Goal: Ask a question: Seek information or help from site administrators or community

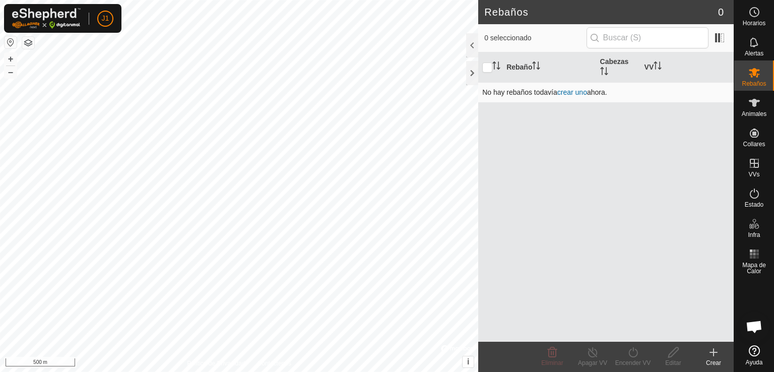
click at [566, 93] on link "crear uno" at bounding box center [572, 92] width 30 height 8
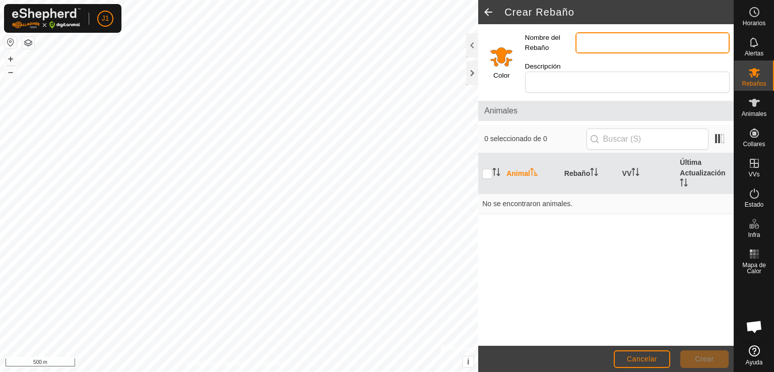
click at [594, 37] on input "Nombre del Rebaño" at bounding box center [652, 42] width 154 height 21
type input "C"
type input "GRUPONDIGITAL"
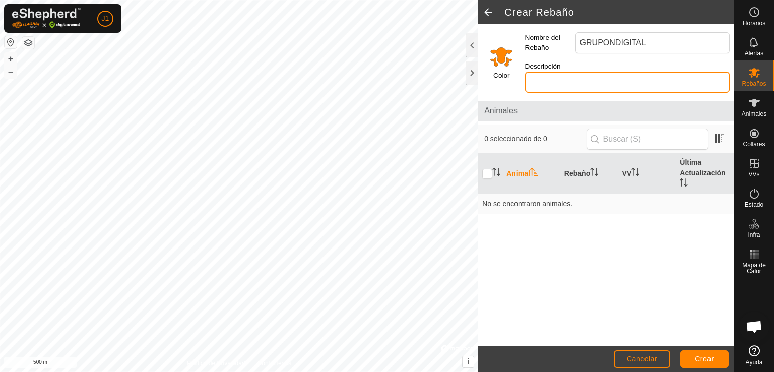
click at [606, 72] on input "Descripción" at bounding box center [627, 82] width 205 height 21
type input "Van libres"
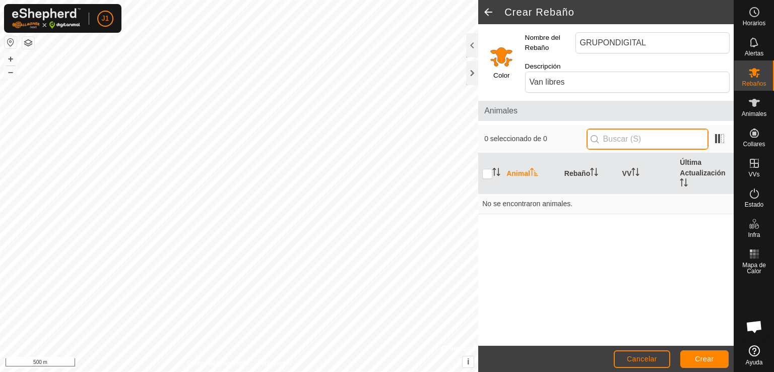
click at [630, 128] on input "text" at bounding box center [647, 138] width 122 height 21
click at [523, 164] on th "Animal" at bounding box center [531, 173] width 58 height 41
click at [567, 159] on th "Rebaño" at bounding box center [589, 173] width 58 height 41
click at [512, 163] on th "Animal" at bounding box center [531, 173] width 58 height 41
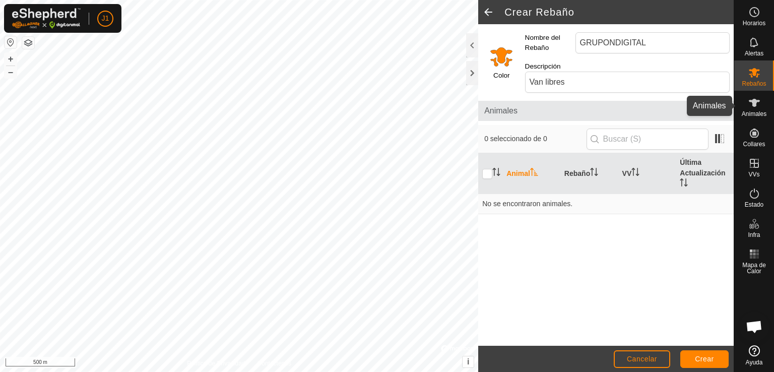
click at [757, 99] on icon at bounding box center [754, 103] width 12 height 12
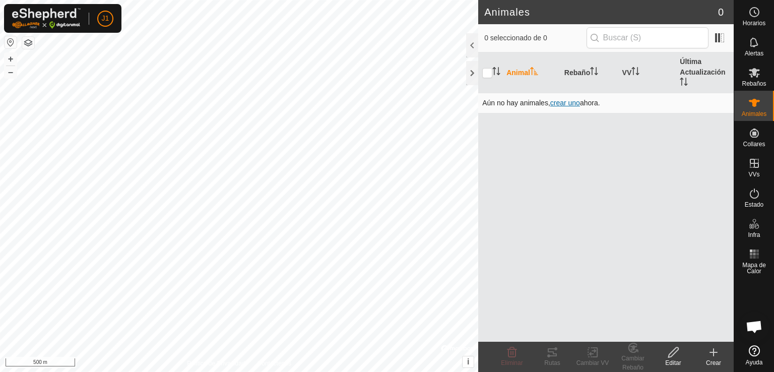
click at [564, 102] on span "crear uno" at bounding box center [565, 103] width 30 height 8
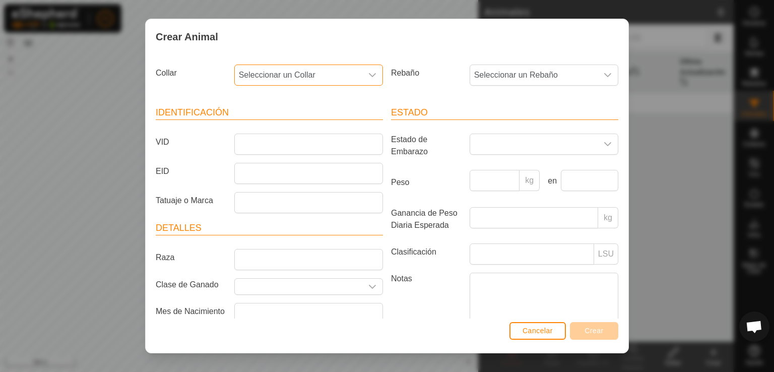
click at [349, 74] on span "Seleccionar un Collar" at bounding box center [298, 75] width 127 height 20
click at [371, 73] on icon "dropdown trigger" at bounding box center [372, 75] width 8 height 8
click at [526, 76] on span "Seleccionar un Rebaño" at bounding box center [533, 75] width 127 height 20
click at [661, 89] on div "Crear Animal Collar Seleccionar un Collar Rebaño Seleccionar un Rebaño - Identi…" at bounding box center [387, 186] width 774 height 372
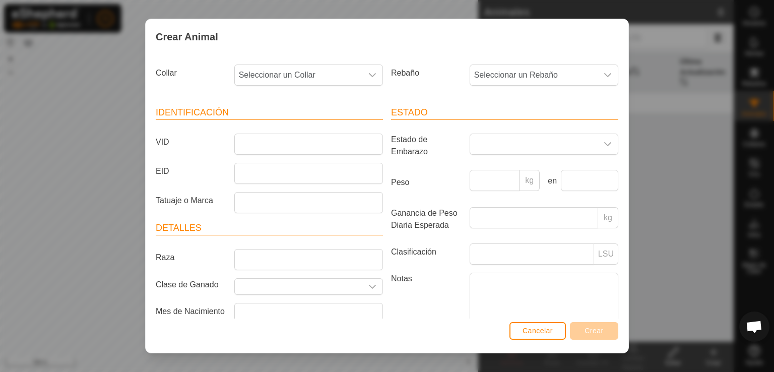
click at [593, 343] on div "Cancelar Crear" at bounding box center [387, 335] width 483 height 34
click at [551, 334] on span "Cancelar" at bounding box center [537, 330] width 30 height 8
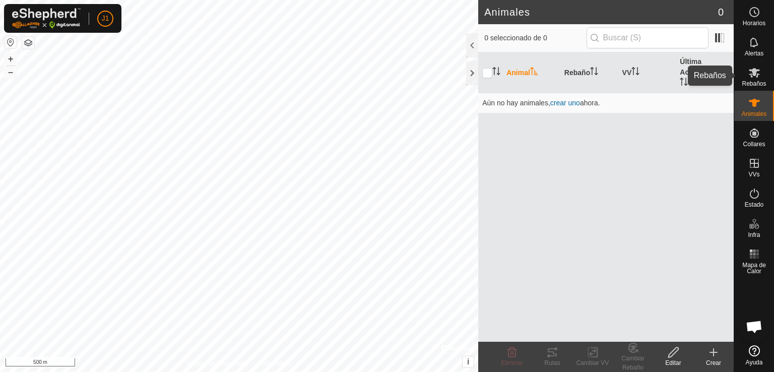
click at [748, 81] on span "Rebaños" at bounding box center [754, 84] width 24 height 6
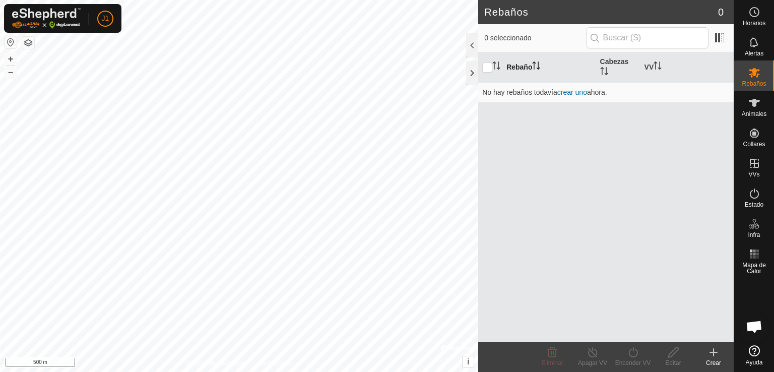
click at [506, 61] on th "Rebaño" at bounding box center [548, 67] width 93 height 30
drag, startPoint x: 579, startPoint y: 91, endPoint x: 569, endPoint y: 91, distance: 10.1
click at [569, 91] on link "crear uno" at bounding box center [572, 92] width 30 height 8
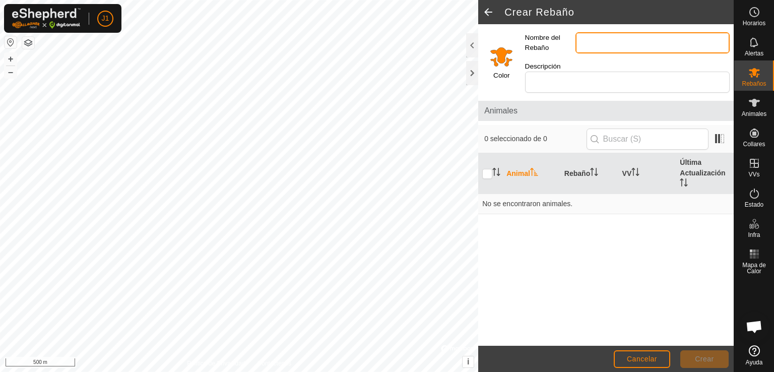
click at [608, 40] on input "Nombre del Rebaño" at bounding box center [652, 42] width 154 height 21
type input "GRUPONDIGITAL"
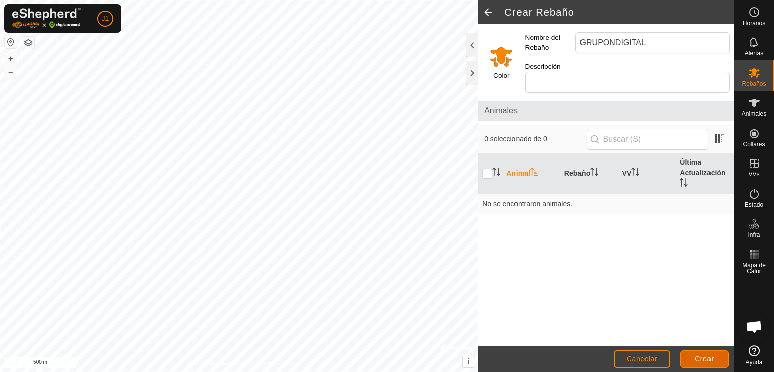
click at [713, 355] on span "Crear" at bounding box center [704, 359] width 19 height 8
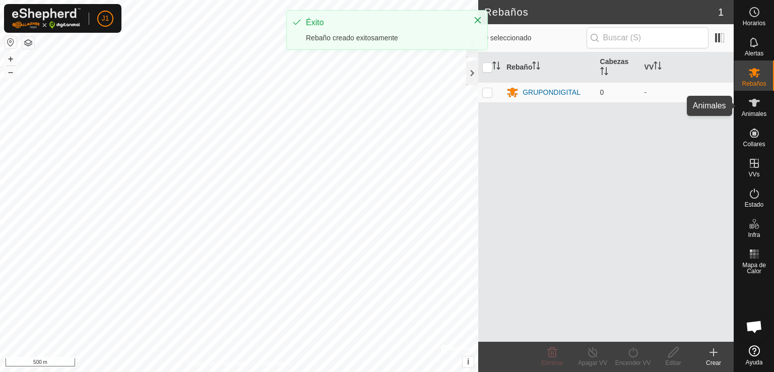
click at [750, 101] on icon at bounding box center [754, 103] width 11 height 8
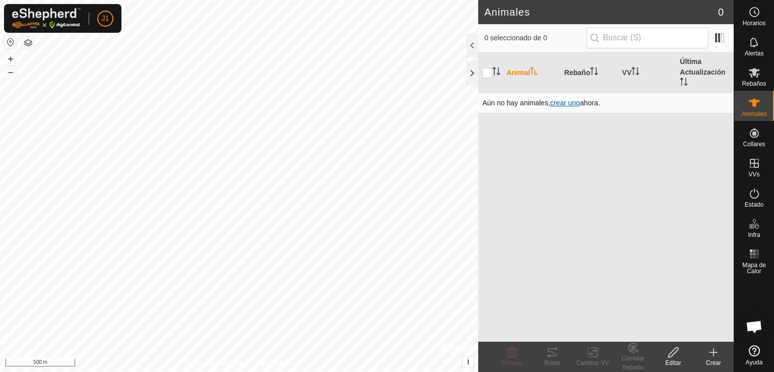
click at [563, 100] on span "crear uno" at bounding box center [565, 103] width 30 height 8
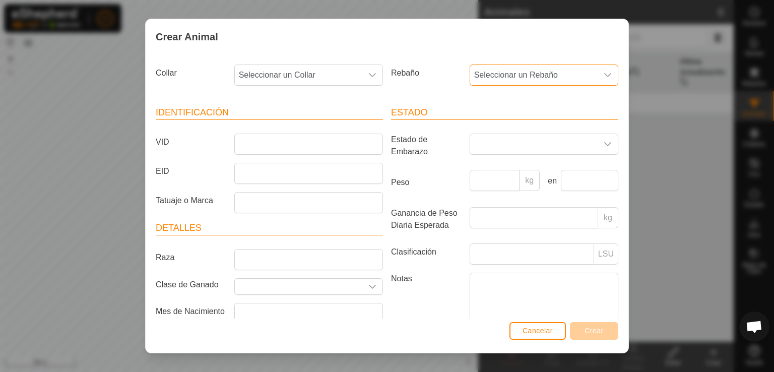
click at [518, 70] on span "Seleccionar un Rebaño" at bounding box center [533, 75] width 127 height 20
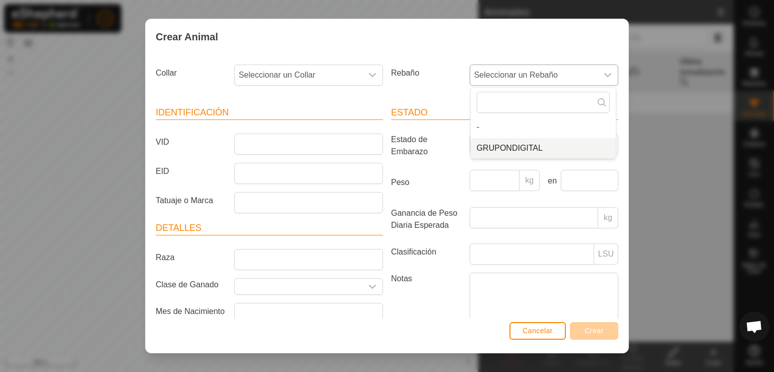
click at [538, 147] on li "GRUPONDIGITAL" at bounding box center [543, 148] width 145 height 20
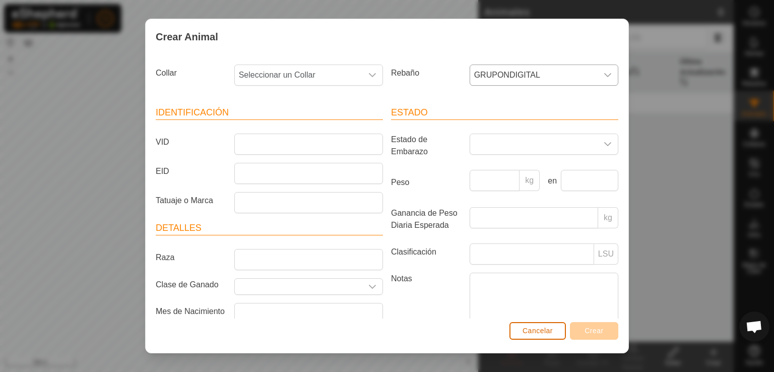
click at [548, 331] on span "Cancelar" at bounding box center [537, 330] width 30 height 8
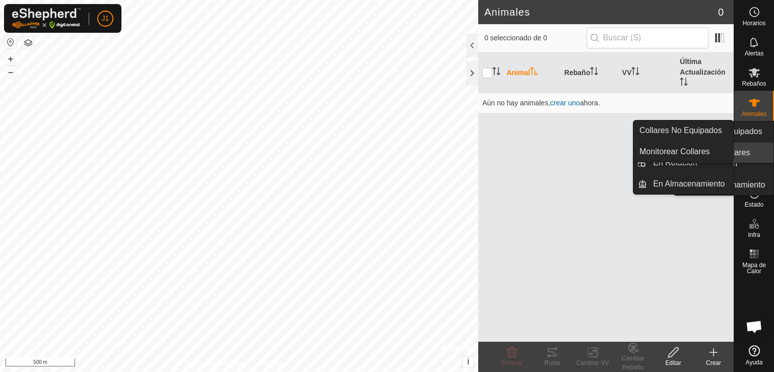
click at [750, 143] on link "Monitorear Collares" at bounding box center [724, 153] width 100 height 20
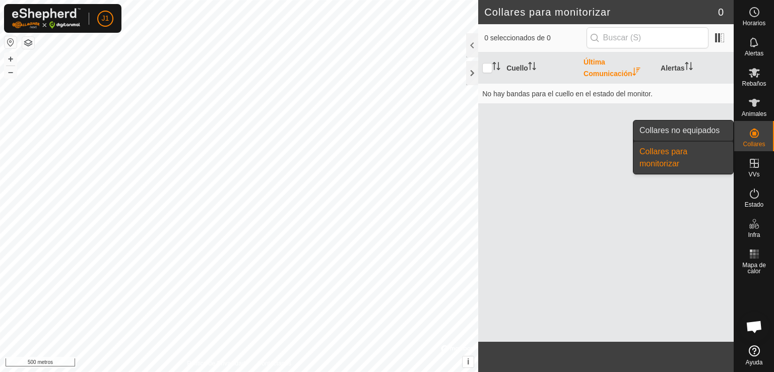
click at [699, 129] on link "Collares no equipados" at bounding box center [683, 130] width 100 height 20
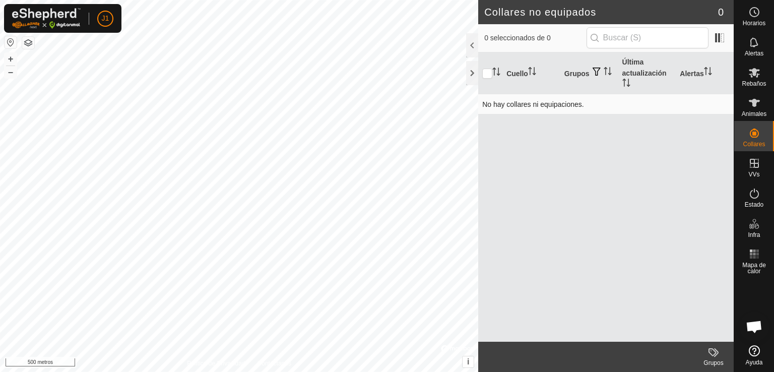
click at [538, 103] on font "No hay collares ni equipaciones." at bounding box center [533, 104] width 102 height 8
click at [756, 95] on es-animals-svg-icon at bounding box center [754, 103] width 18 height 16
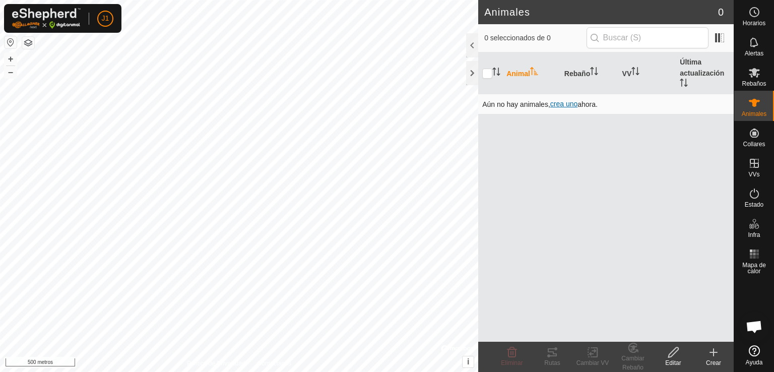
click at [568, 101] on font "crea uno" at bounding box center [563, 104] width 27 height 8
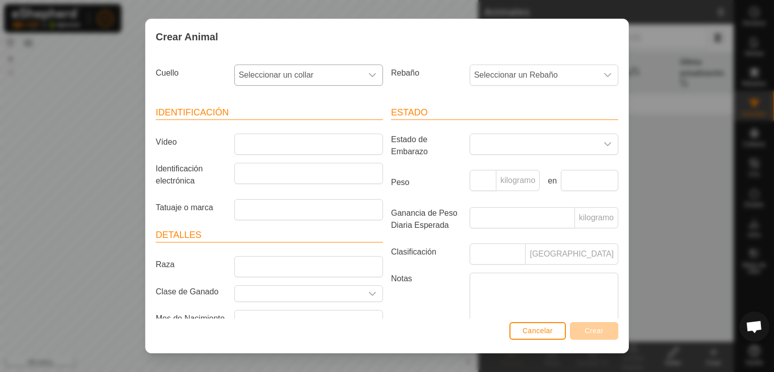
click at [362, 80] on div "disparador desplegable" at bounding box center [372, 75] width 20 height 20
click at [111, 189] on div "Crear Animal Cuello Seleccionar un collar - Rebaño Seleccionar un Rebaño Identi…" at bounding box center [387, 186] width 774 height 372
click at [353, 69] on span "Seleccionar un collar" at bounding box center [298, 75] width 127 height 20
click at [330, 99] on input "text" at bounding box center [307, 102] width 133 height 21
click at [318, 108] on input "1431524635" at bounding box center [307, 102] width 133 height 21
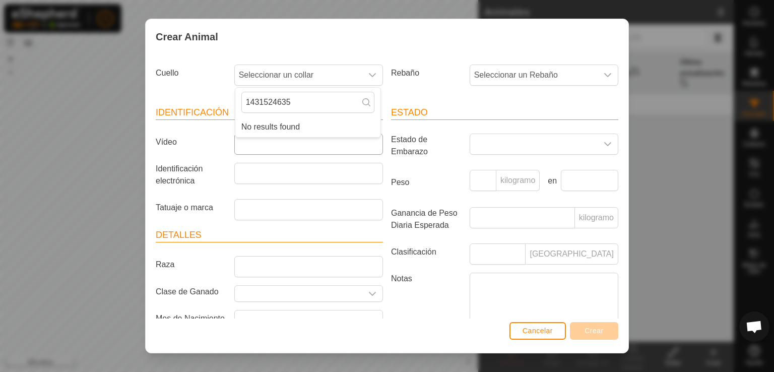
type input "1431524635"
click at [311, 152] on input "Vídeo" at bounding box center [308, 143] width 149 height 21
click at [323, 73] on span "Seleccionar un collar" at bounding box center [298, 75] width 127 height 20
click at [364, 107] on p-inputicon at bounding box center [366, 103] width 8 height 10
click at [344, 129] on font "No se encontraron resultados" at bounding box center [294, 126] width 106 height 9
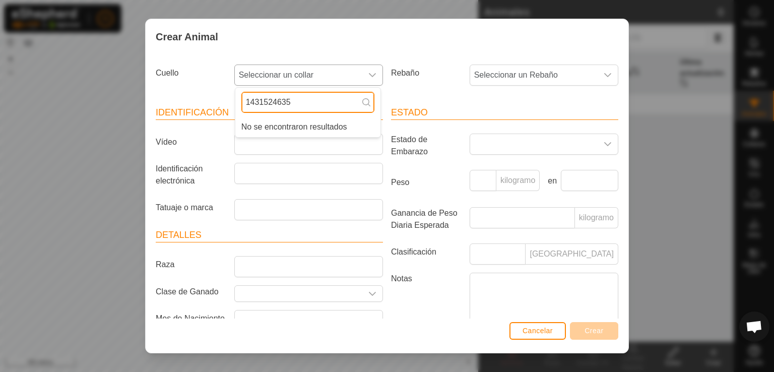
drag, startPoint x: 302, startPoint y: 100, endPoint x: 333, endPoint y: 107, distance: 32.5
click at [333, 107] on input "1431524635" at bounding box center [307, 102] width 133 height 21
drag, startPoint x: 293, startPoint y: 104, endPoint x: 238, endPoint y: 99, distance: 55.1
click at [238, 99] on div "1431524635" at bounding box center [307, 102] width 145 height 29
type input "verrenda"
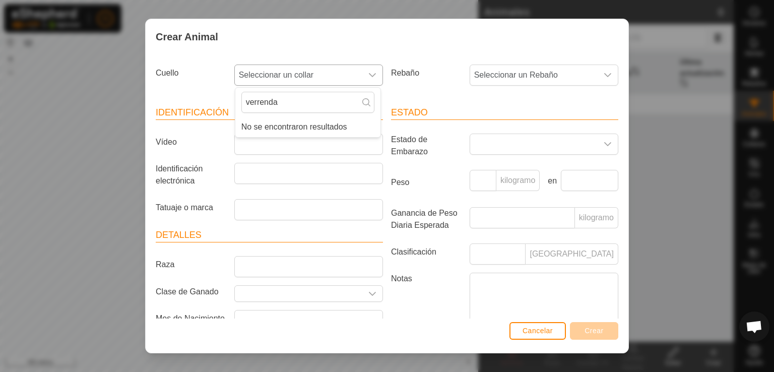
click at [322, 133] on li "No se encontraron resultados" at bounding box center [307, 127] width 145 height 20
click at [685, 99] on div "Crear Animal Cuello Seleccionar un collar verrenda No se encontraron resultados…" at bounding box center [387, 186] width 774 height 372
click at [532, 327] on font "Cancelar" at bounding box center [537, 330] width 30 height 8
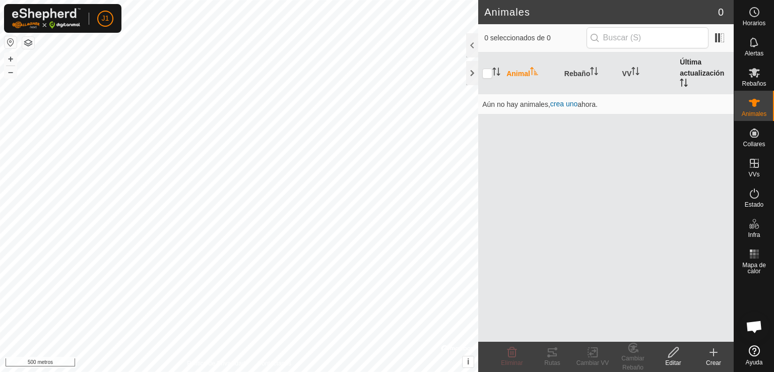
click at [684, 68] on th "Última actualización" at bounding box center [705, 73] width 58 height 42
click at [632, 72] on icon "Activar para ordenar" at bounding box center [635, 71] width 8 height 8
click at [570, 82] on th "Rebaño" at bounding box center [589, 73] width 58 height 42
click at [584, 69] on font "Rebaño" at bounding box center [577, 73] width 26 height 8
click at [607, 165] on div "Animal Rebaño VV Última actualización Aún no hay animales, crea uno ahora." at bounding box center [605, 196] width 255 height 289
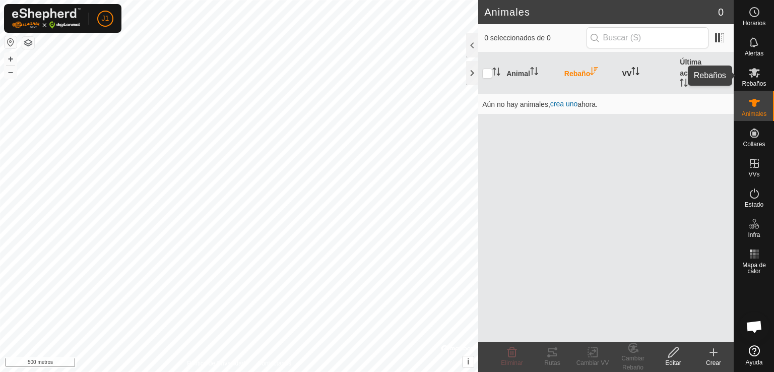
click at [762, 82] on font "Rebaños" at bounding box center [754, 83] width 24 height 7
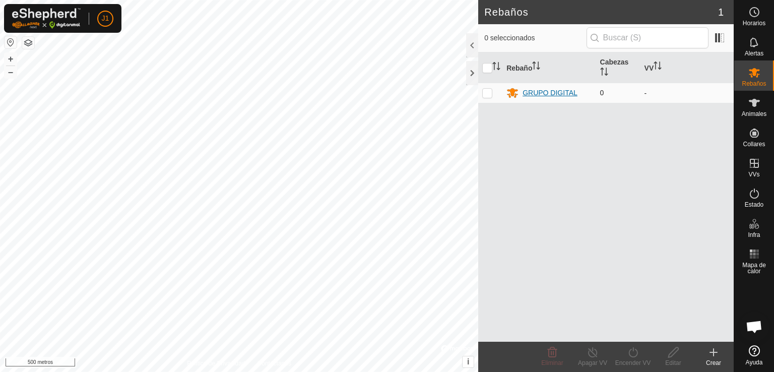
click at [564, 93] on font "GRUPO DIGITAL" at bounding box center [549, 93] width 55 height 8
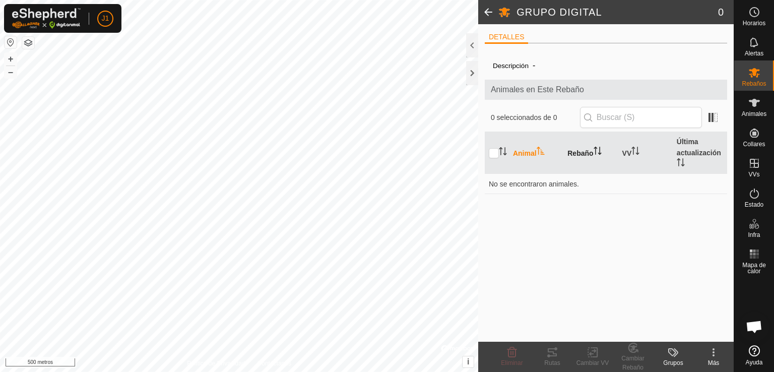
click at [577, 144] on th "Rebaño" at bounding box center [590, 153] width 54 height 42
click at [520, 158] on th "Animal" at bounding box center [536, 153] width 54 height 42
click at [621, 148] on th "VV" at bounding box center [645, 153] width 54 height 42
click at [704, 149] on font "Última actualización" at bounding box center [699, 147] width 44 height 19
click at [754, 106] on icon at bounding box center [754, 103] width 11 height 8
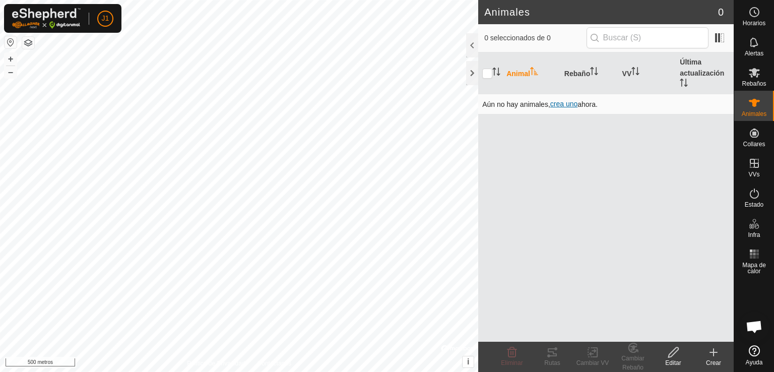
click at [554, 100] on font "crea uno" at bounding box center [563, 104] width 27 height 8
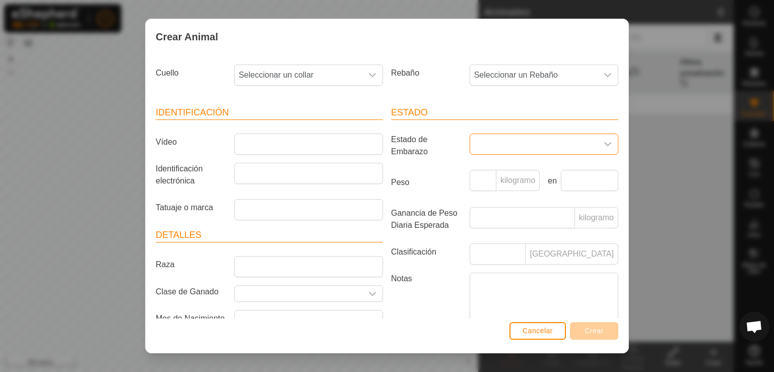
click at [512, 144] on span at bounding box center [533, 144] width 127 height 20
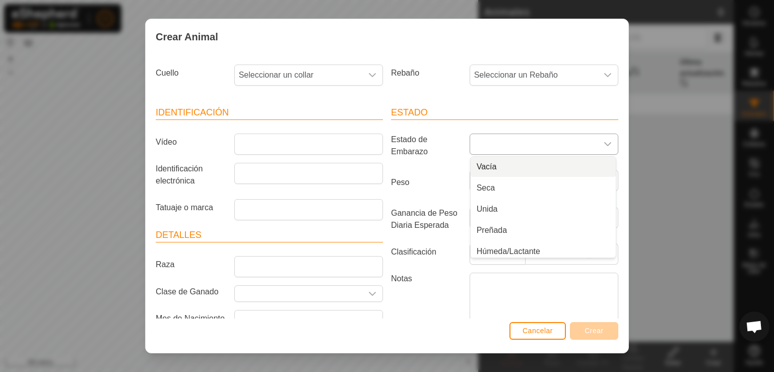
click at [529, 166] on li "Vacía" at bounding box center [543, 167] width 145 height 20
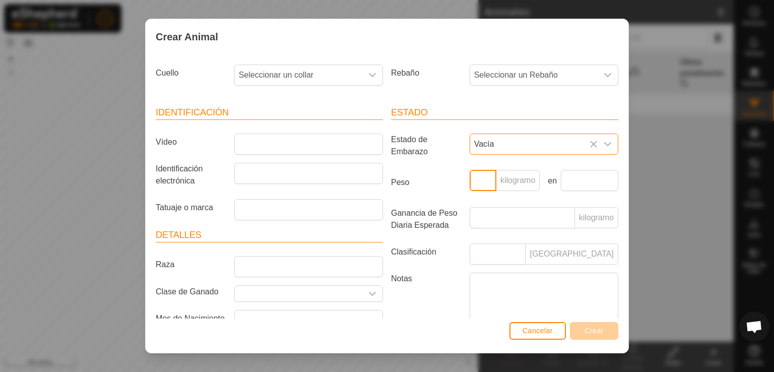
click at [472, 184] on input "Peso" at bounding box center [483, 180] width 27 height 21
click at [576, 175] on input "text" at bounding box center [589, 180] width 57 height 21
click at [449, 279] on label "Notas" at bounding box center [426, 301] width 79 height 57
click at [470, 279] on textarea "Notas" at bounding box center [544, 301] width 149 height 57
click at [477, 182] on input "Peso" at bounding box center [483, 180] width 27 height 21
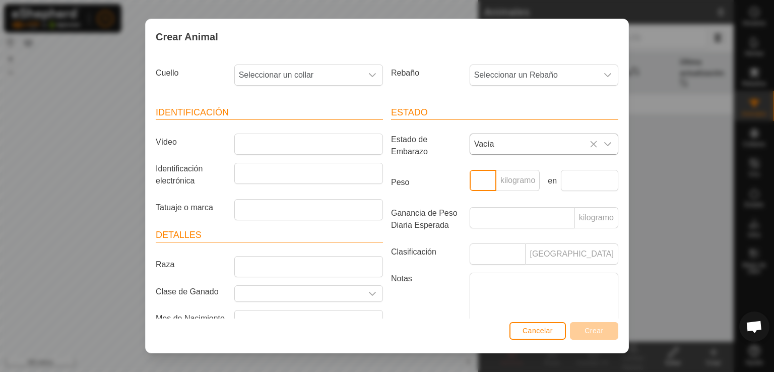
type input "3"
type input "8"
type input "500"
click at [580, 178] on input "text" at bounding box center [589, 180] width 57 height 21
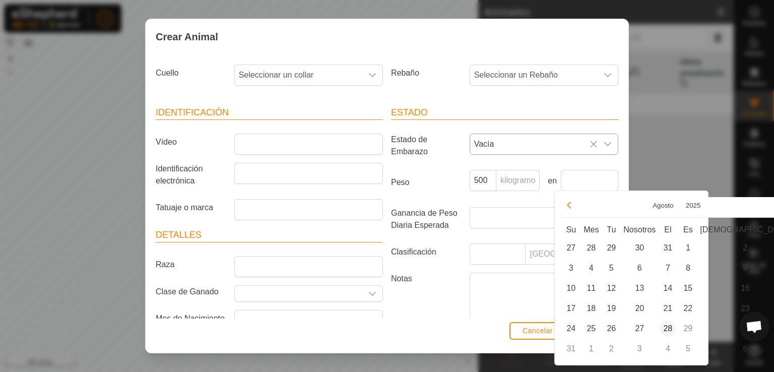
click at [666, 322] on span "28" at bounding box center [667, 328] width 16 height 16
type input "28 Aug, 2025"
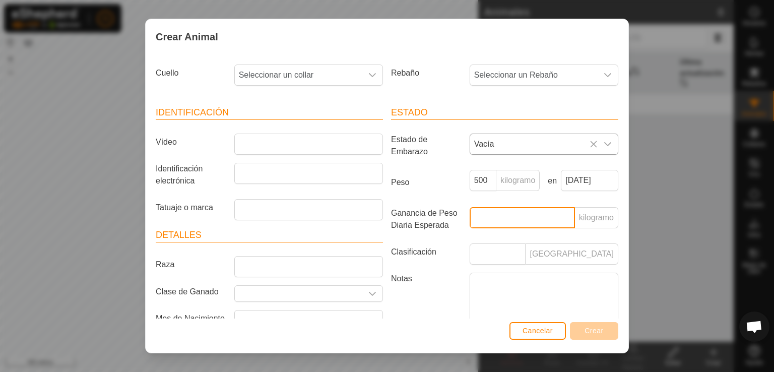
click at [522, 220] on input "Ganancia de Peso Diaria Esperada" at bounding box center [522, 217] width 105 height 21
type input "x"
type input "1"
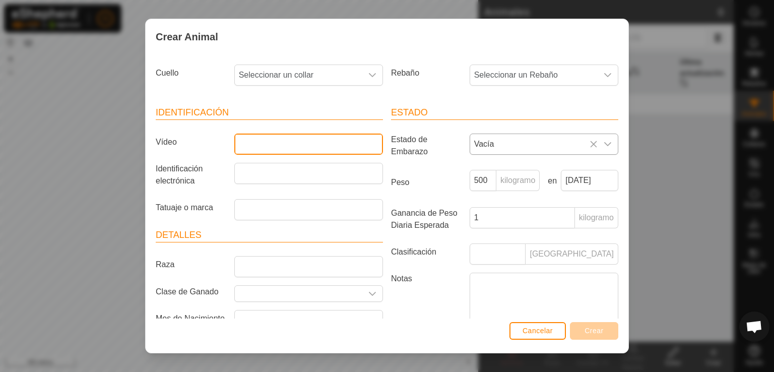
click at [324, 139] on input "Vídeo" at bounding box center [308, 143] width 149 height 21
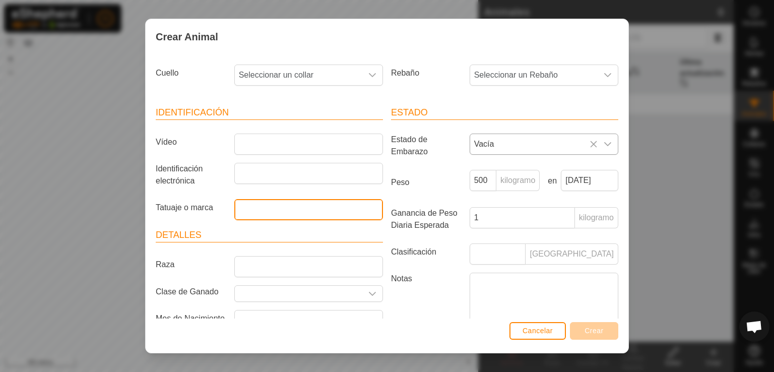
click at [302, 210] on input "Tatuaje o marca" at bounding box center [308, 209] width 149 height 21
type input "verrenda"
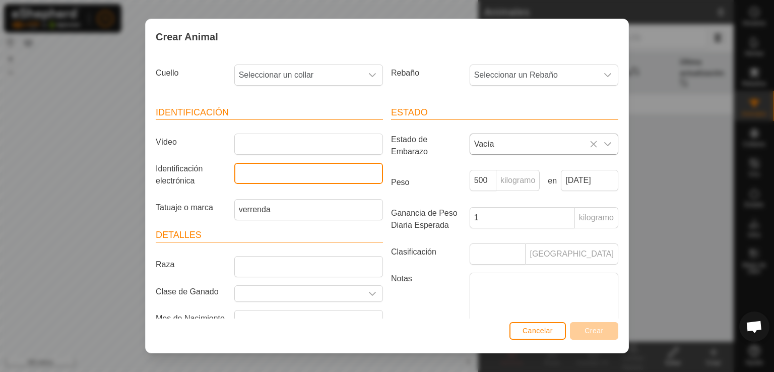
click at [300, 176] on input "Identificación electrónica" at bounding box center [308, 173] width 149 height 21
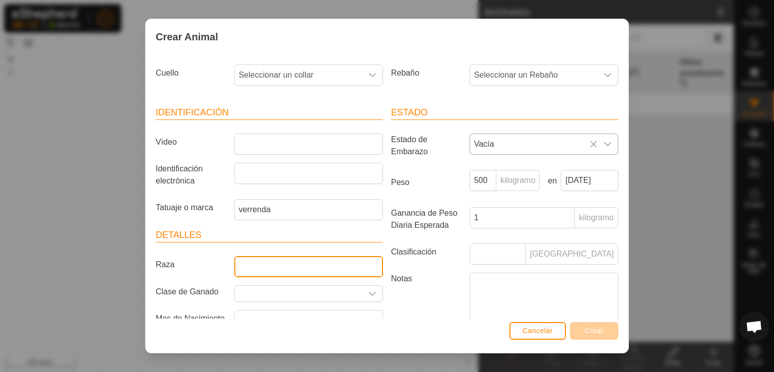
click at [303, 265] on article "Detalles Raza Clase de Ganado Mes de Nacimiento Edad -" at bounding box center [269, 291] width 227 height 127
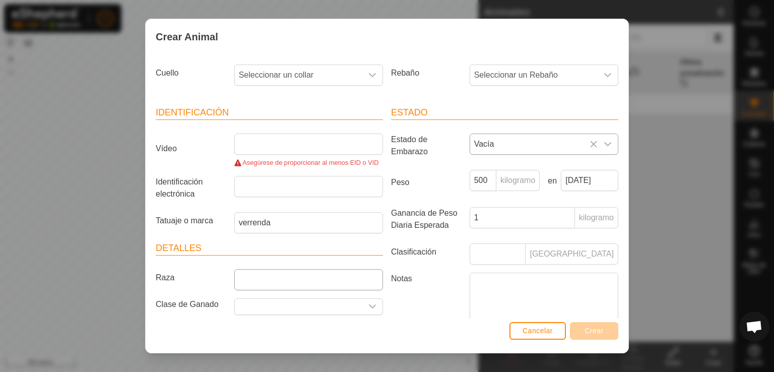
click at [303, 265] on article "Detalles Raza Clase de Ganado Mes de Nacimiento Edad -" at bounding box center [269, 304] width 227 height 127
click at [300, 281] on input "Raza" at bounding box center [308, 279] width 149 height 21
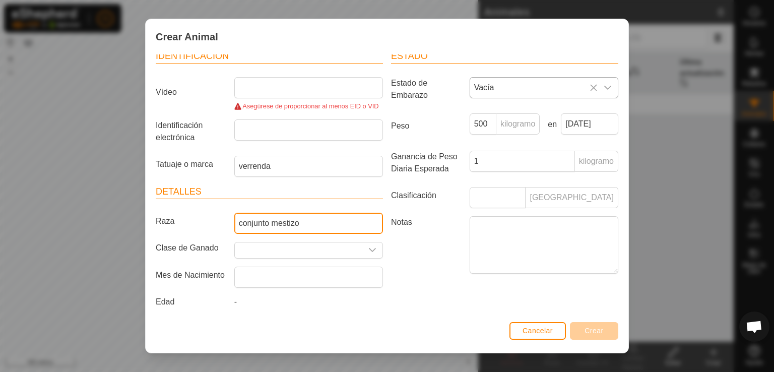
scroll to position [60, 0]
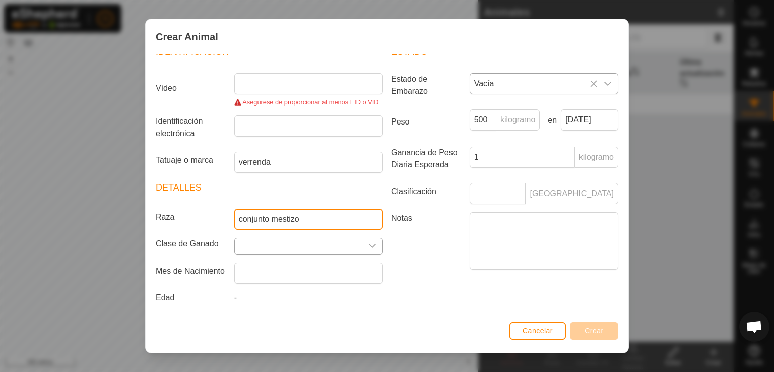
type input "conjunto mestizo"
click at [354, 242] on input "Seleccione o ingrese una Clase de Ganado" at bounding box center [298, 246] width 127 height 16
click at [369, 245] on icon "disparador desplegable" at bounding box center [372, 246] width 7 height 4
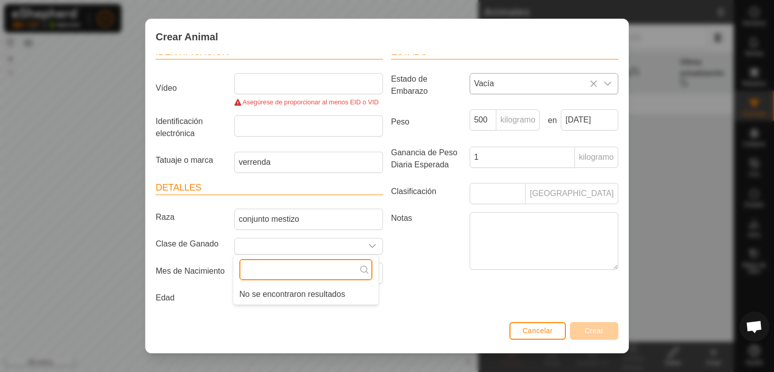
click at [340, 272] on input "text" at bounding box center [305, 269] width 133 height 21
type input "carne"
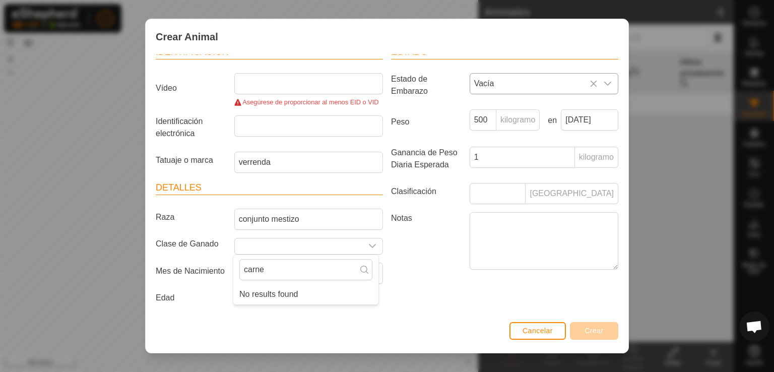
click at [433, 281] on div "Estado Estado de Embarazo Vacía Peso 500 kilogramo en 28 Aug, 2025 Ganancia de …" at bounding box center [504, 176] width 235 height 287
click at [524, 326] on font "Cancelar" at bounding box center [537, 330] width 30 height 8
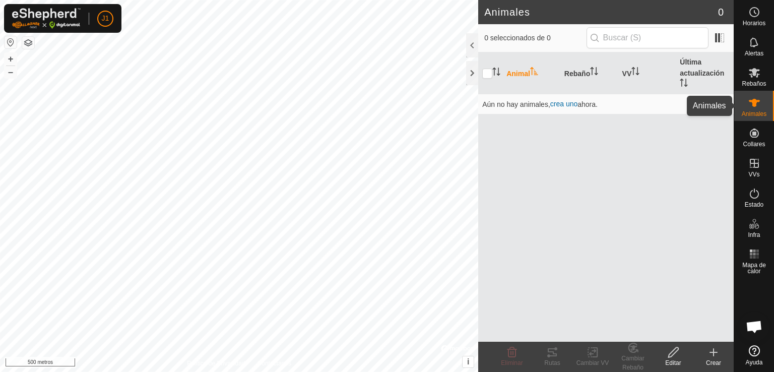
click at [758, 104] on icon at bounding box center [754, 103] width 12 height 12
click at [467, 74] on div at bounding box center [472, 73] width 12 height 24
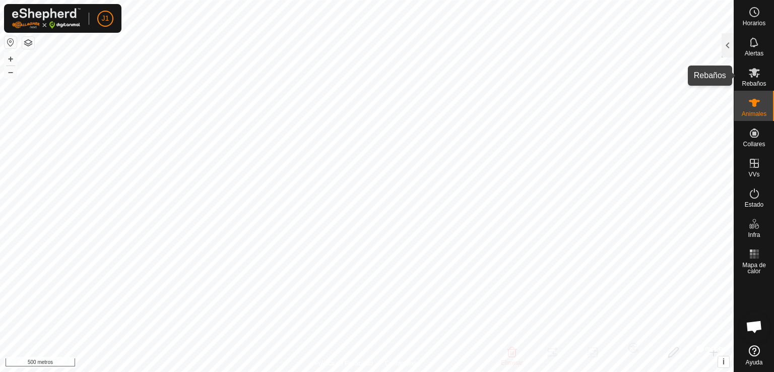
click at [770, 74] on div "Rebaños" at bounding box center [754, 75] width 40 height 30
click at [725, 41] on div at bounding box center [727, 45] width 12 height 24
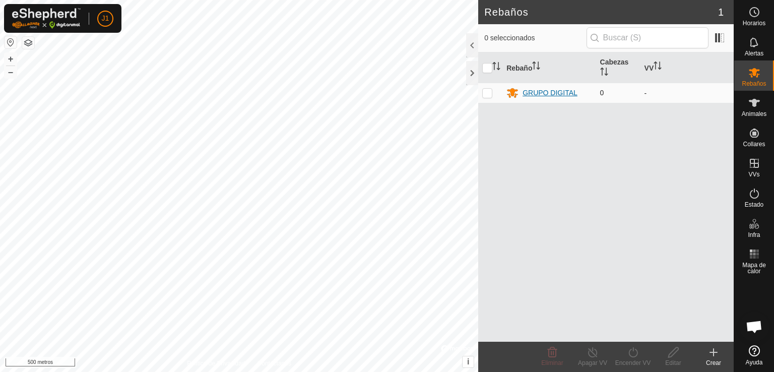
click at [528, 94] on font "GRUPO DIGITAL" at bounding box center [549, 93] width 55 height 8
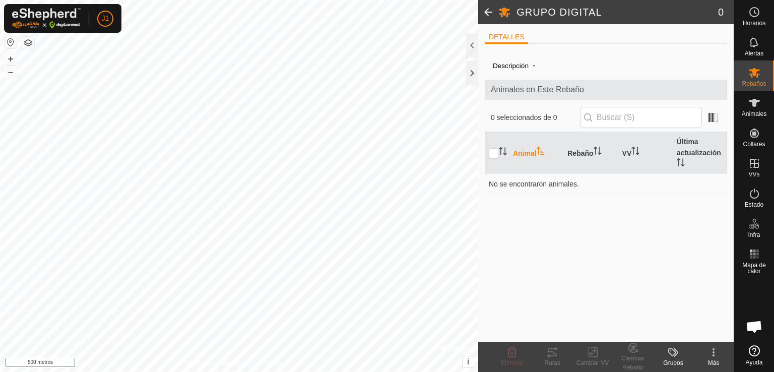
click at [487, 14] on span at bounding box center [488, 12] width 20 height 24
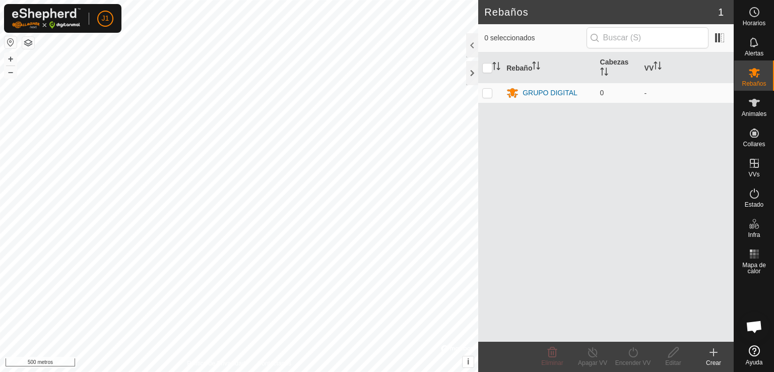
click at [712, 363] on font "Crear" at bounding box center [713, 362] width 15 height 7
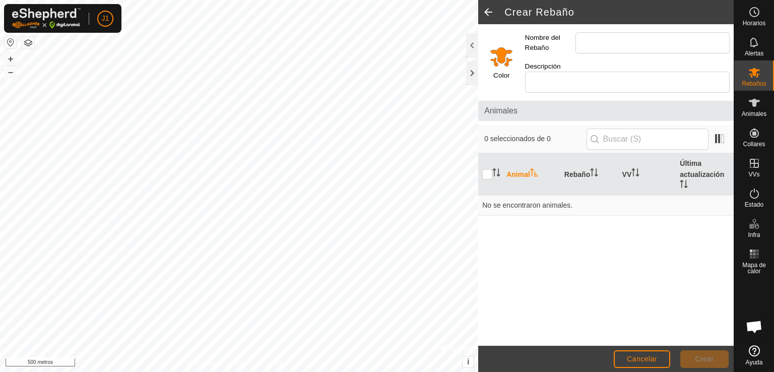
click at [489, 6] on span at bounding box center [488, 12] width 20 height 24
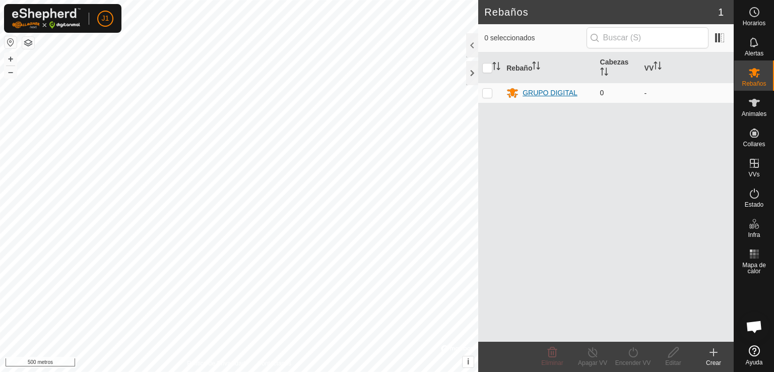
click at [584, 92] on div "GRUPO DIGITAL" at bounding box center [548, 93] width 85 height 12
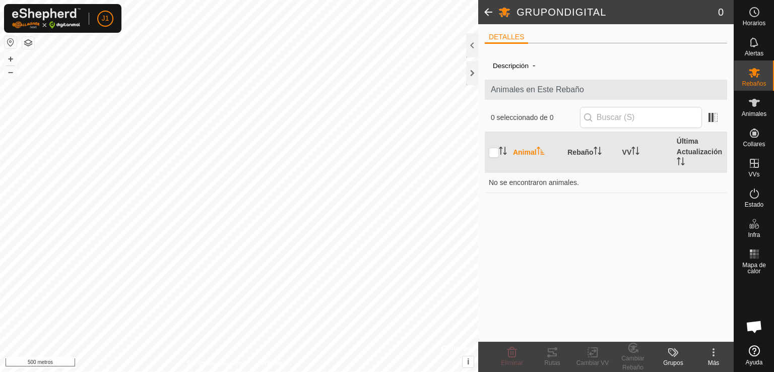
click at [584, 92] on span "Animales en Este Rebaño" at bounding box center [606, 90] width 230 height 12
click at [517, 69] on font "Descripción" at bounding box center [511, 66] width 36 height 8
click at [531, 88] on font "Animales en Este Rebaño" at bounding box center [537, 89] width 93 height 9
click at [472, 47] on div at bounding box center [472, 45] width 12 height 24
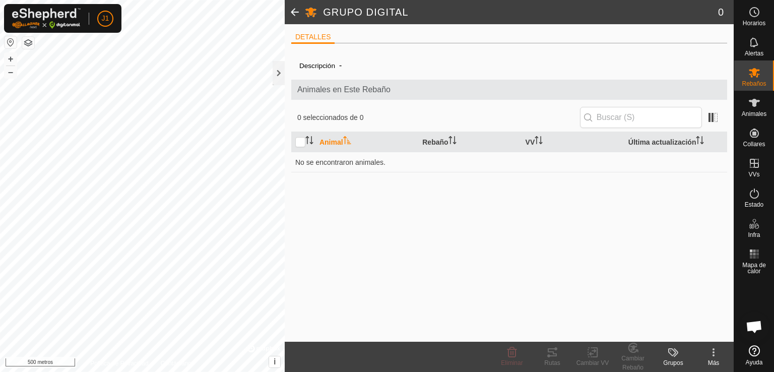
click at [713, 357] on icon at bounding box center [713, 352] width 12 height 12
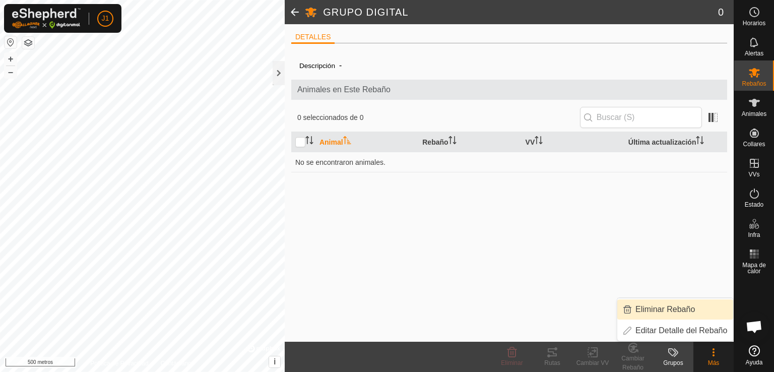
click at [695, 303] on link "Eliminar Rebaño" at bounding box center [675, 309] width 116 height 20
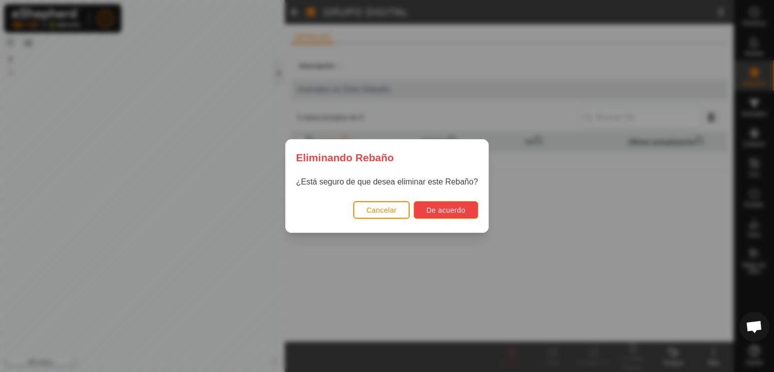
click at [462, 212] on font "De acuerdo" at bounding box center [445, 210] width 39 height 8
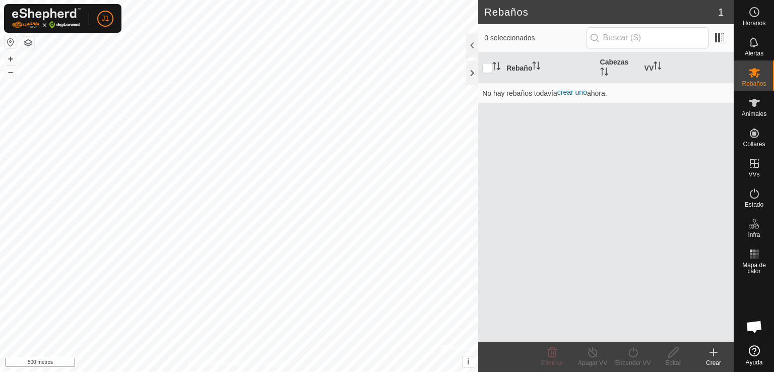
click at [716, 363] on font "Crear" at bounding box center [713, 362] width 15 height 7
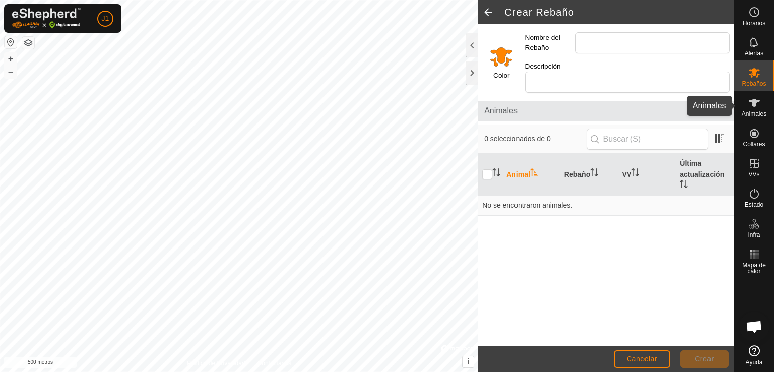
click at [753, 99] on icon at bounding box center [754, 103] width 11 height 8
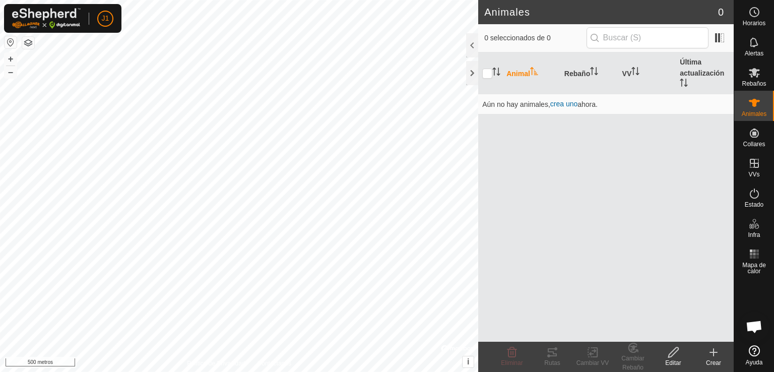
click at [714, 348] on icon at bounding box center [713, 352] width 12 height 12
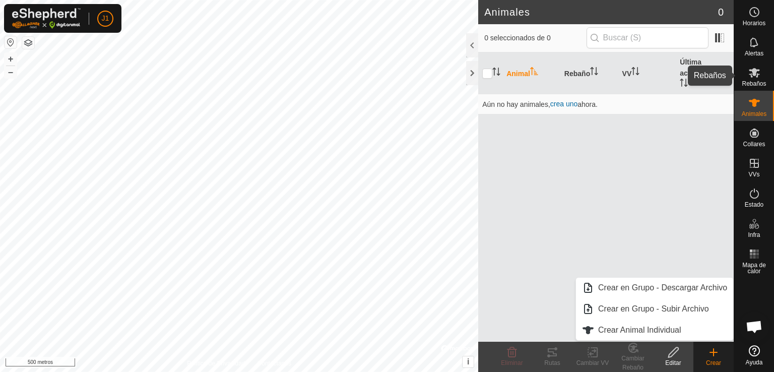
click at [757, 68] on icon at bounding box center [754, 72] width 12 height 12
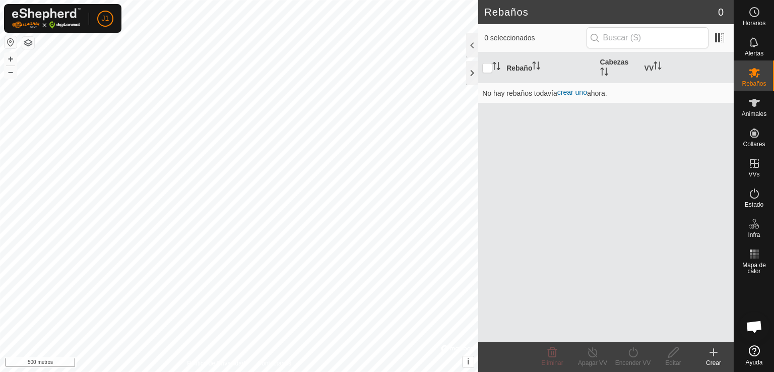
click at [721, 354] on create-svg-icon at bounding box center [713, 352] width 40 height 12
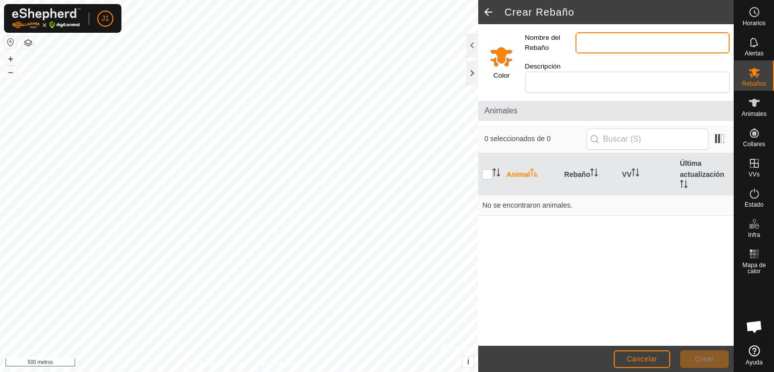
click at [674, 43] on input "Nombre del Rebaño" at bounding box center [652, 42] width 154 height 21
type input "VACAS NAVE"
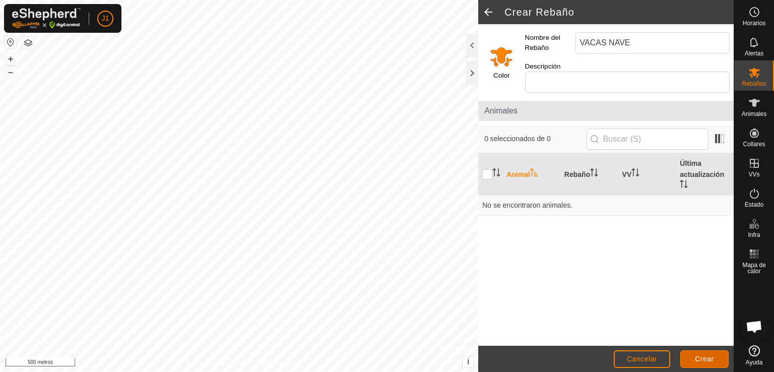
click at [697, 360] on font "Crear" at bounding box center [704, 359] width 19 height 8
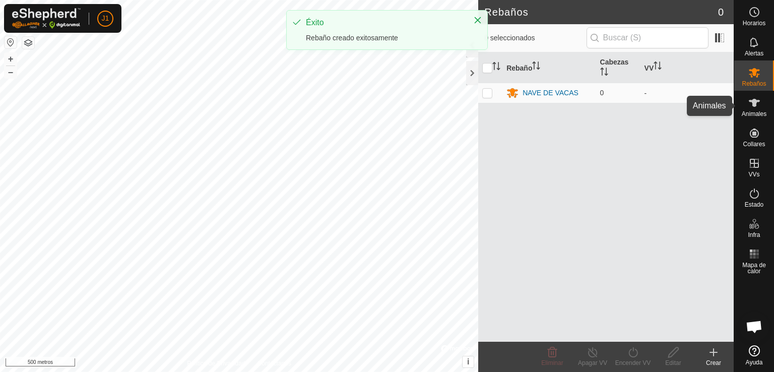
click at [753, 106] on icon at bounding box center [754, 103] width 11 height 8
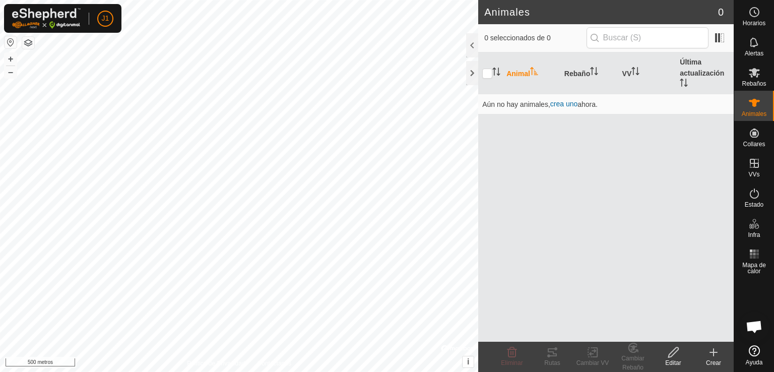
click at [711, 357] on icon at bounding box center [713, 352] width 12 height 12
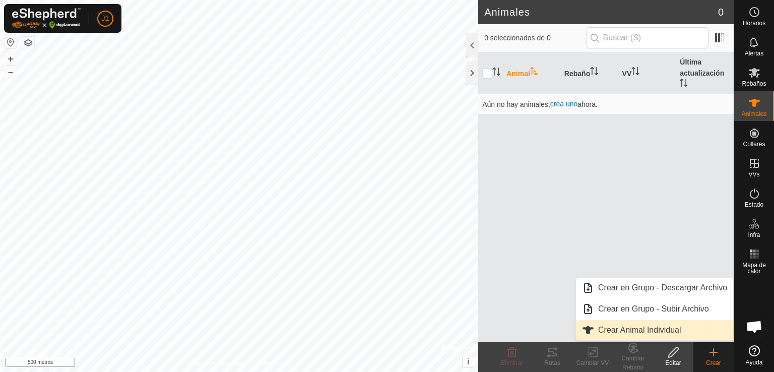
click at [682, 325] on link "Crear Animal Individual" at bounding box center [654, 330] width 157 height 20
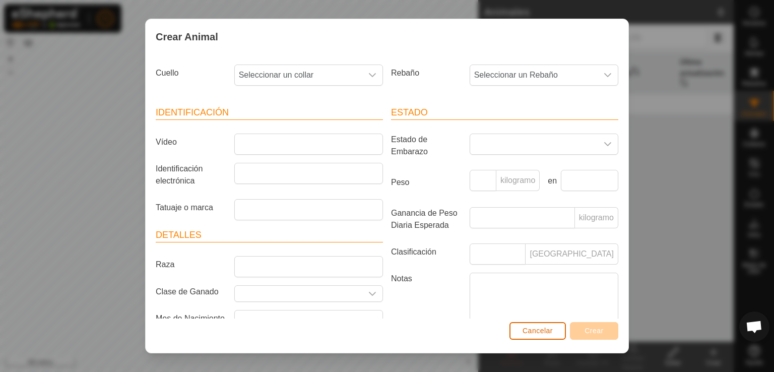
click at [543, 327] on font "Cancelar" at bounding box center [537, 330] width 30 height 8
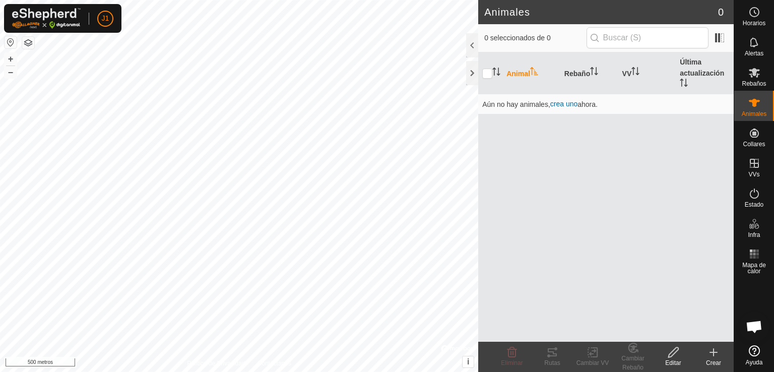
click at [714, 347] on icon at bounding box center [713, 352] width 12 height 12
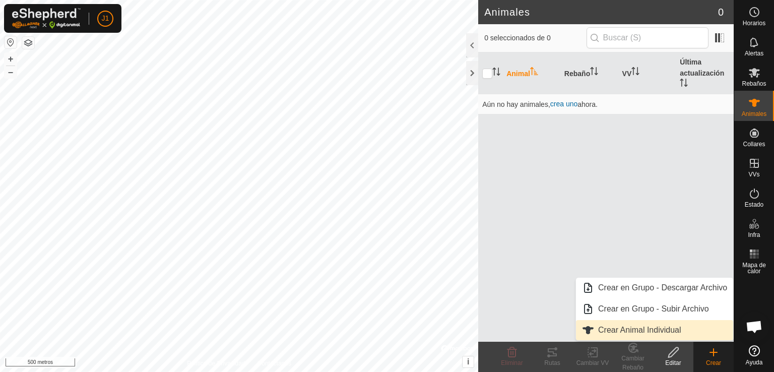
click at [682, 327] on link "Crear Animal Individual" at bounding box center [654, 330] width 157 height 20
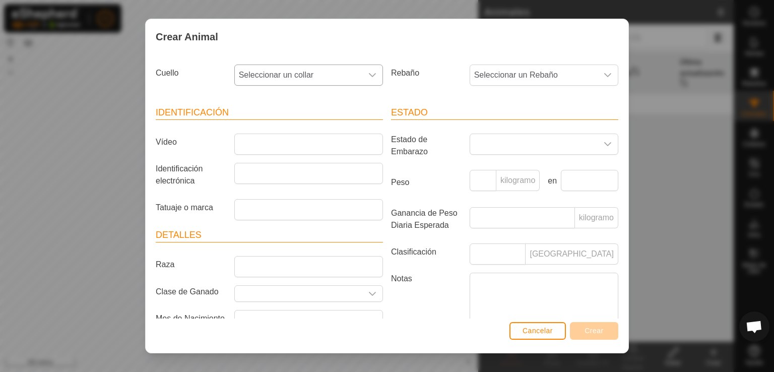
click at [362, 68] on div "disparador desplegable" at bounding box center [372, 75] width 20 height 20
click at [347, 129] on li "-" at bounding box center [307, 127] width 145 height 20
click at [753, 325] on span "Chat abierto" at bounding box center [754, 327] width 17 height 14
click at [748, 324] on span "Chat abierto" at bounding box center [754, 327] width 17 height 14
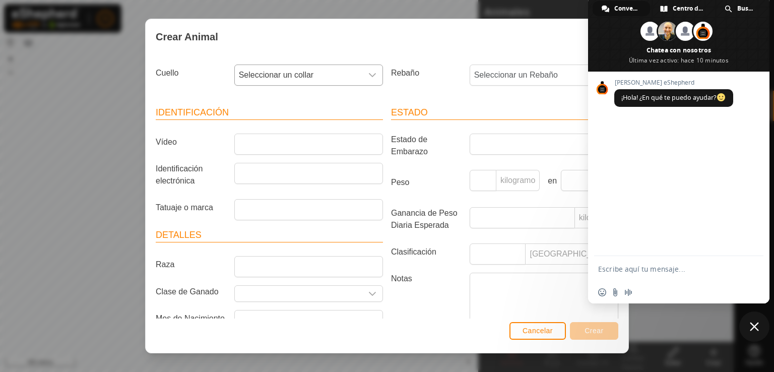
click at [685, 267] on textarea "Escribe aquí tu mensaje..." at bounding box center [668, 268] width 141 height 25
click at [678, 268] on textarea "Nose como introducir elcodigo" at bounding box center [668, 268] width 141 height 25
click at [711, 266] on textarea "Nose como introducir el codigo" at bounding box center [668, 268] width 141 height 25
type textarea "Nose como introducir el codigo de los collares a la app para crear los animales?"
click at [750, 247] on span "Enviar" at bounding box center [752, 251] width 8 height 8
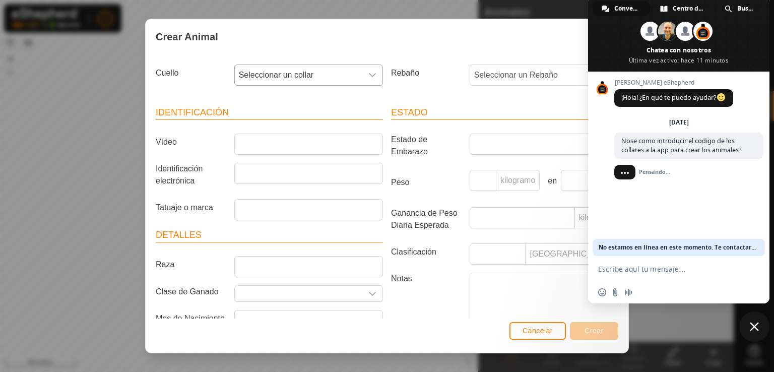
click at [758, 327] on span "Cerrar el chat" at bounding box center [754, 326] width 9 height 9
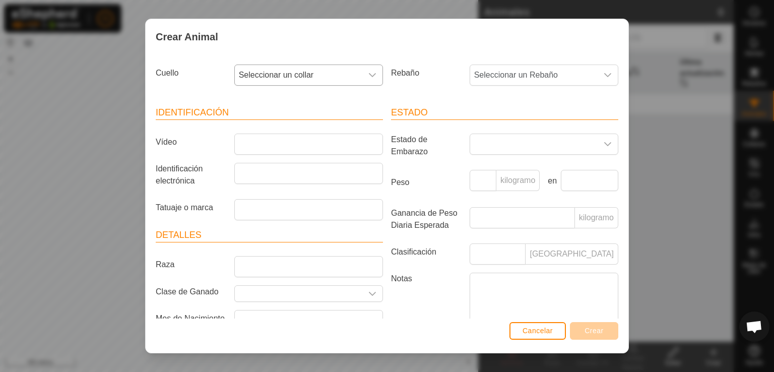
click at [758, 327] on span "Chat abierto" at bounding box center [754, 327] width 17 height 14
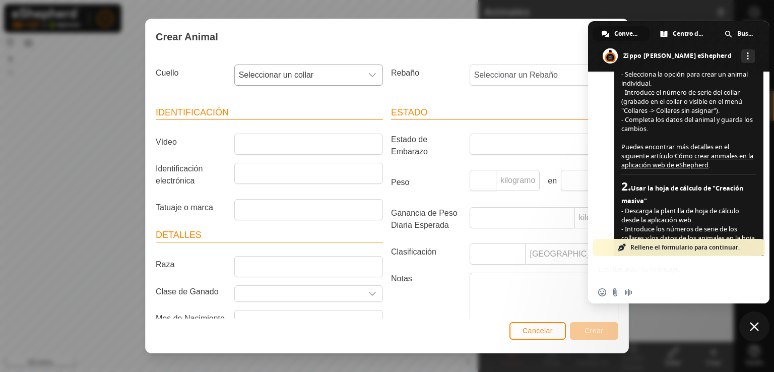
scroll to position [190, 0]
drag, startPoint x: 773, startPoint y: 148, endPoint x: 772, endPoint y: 133, distance: 14.6
click at [772, 133] on div "Crear Animal Cuello Seleccionar un collar Rebaño Seleccionar un Rebaño Identifi…" at bounding box center [387, 186] width 774 height 372
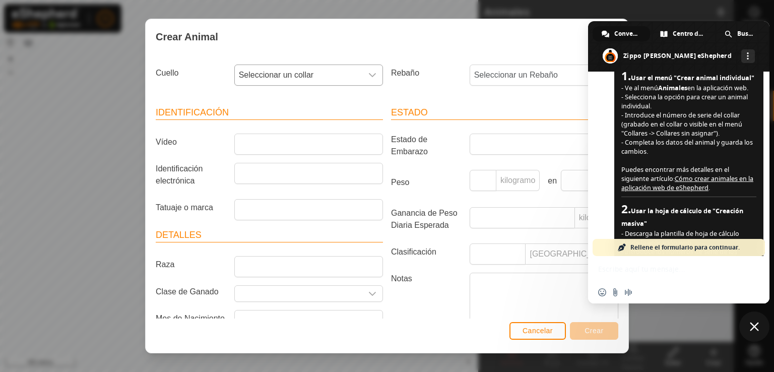
scroll to position [162, 0]
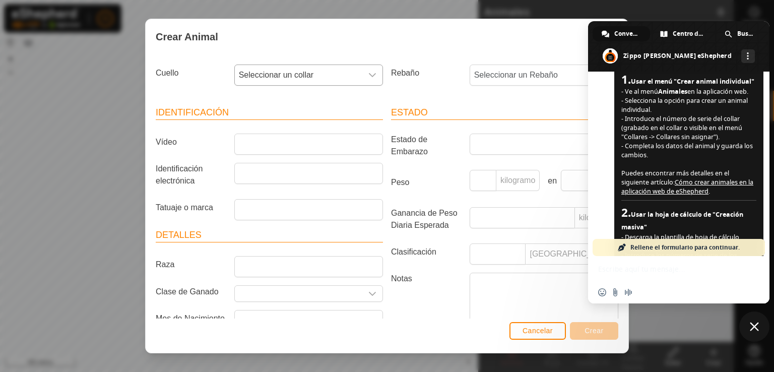
click at [757, 330] on span "Cerrar el chat" at bounding box center [754, 326] width 9 height 9
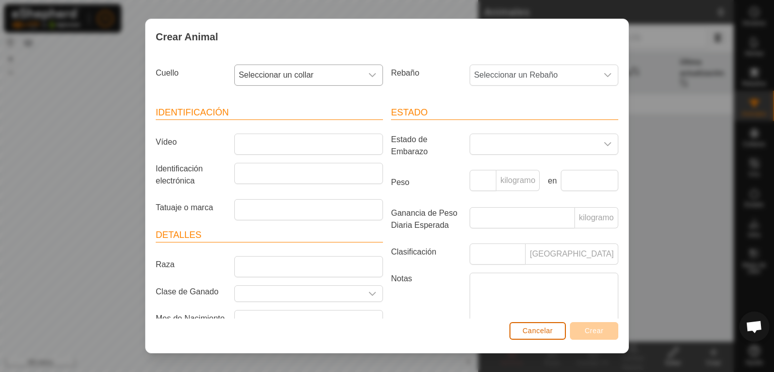
click at [533, 330] on font "Cancelar" at bounding box center [537, 330] width 30 height 8
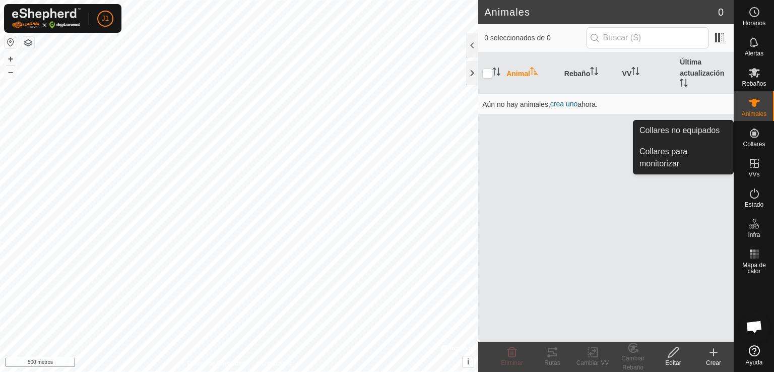
click at [749, 137] on icon at bounding box center [754, 133] width 12 height 12
click at [722, 132] on link "Collares no equipados" at bounding box center [683, 130] width 100 height 20
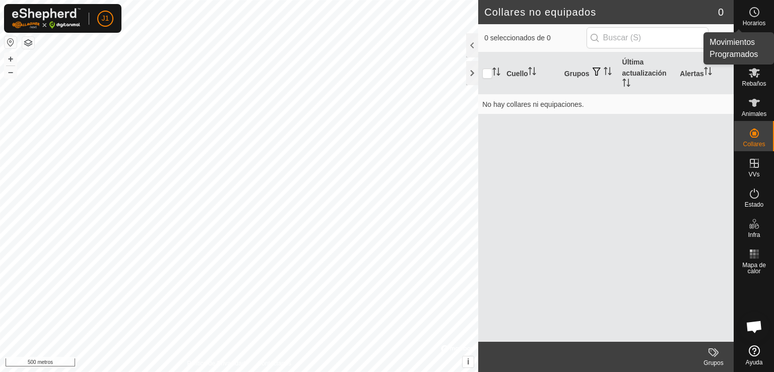
click at [762, 15] on es-schedule-vp-svg-icon at bounding box center [754, 12] width 18 height 16
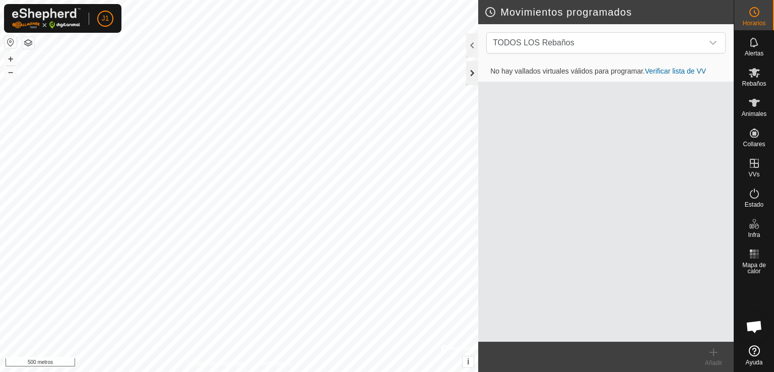
click at [471, 70] on div at bounding box center [472, 73] width 12 height 24
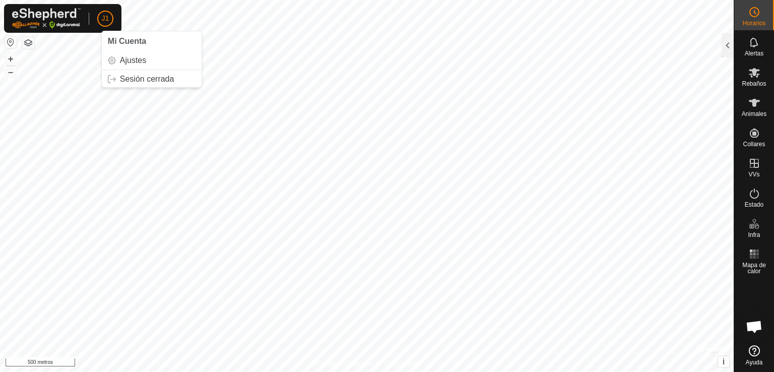
click at [103, 21] on font "J1" at bounding box center [106, 18] width 8 height 8
click at [125, 77] on link "Sesión cerrada" at bounding box center [152, 79] width 100 height 16
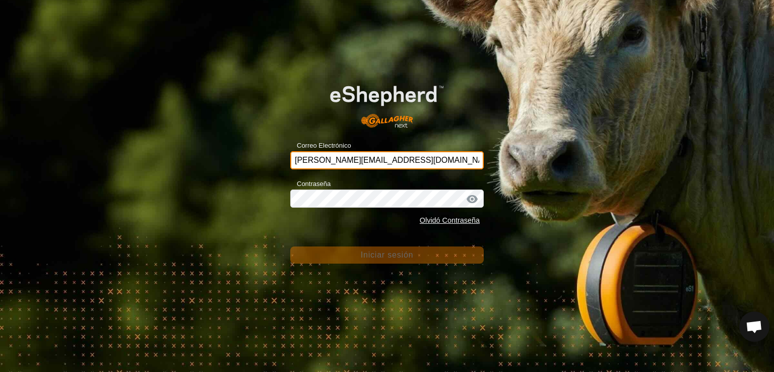
drag, startPoint x: 431, startPoint y: 157, endPoint x: 296, endPoint y: 165, distance: 135.3
click at [296, 165] on input "jose-gargallo@correoganadero.es" at bounding box center [386, 160] width 193 height 18
click at [306, 159] on input "jose-gargallo@correoganadero.es" at bounding box center [386, 160] width 193 height 18
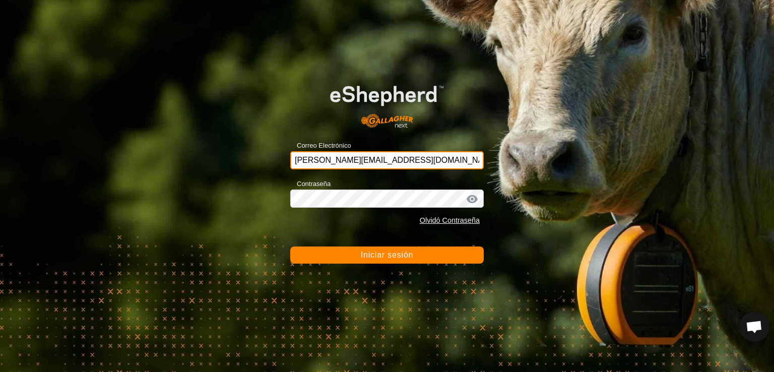
click at [304, 160] on input "jose-gargallo@correoganadero.es" at bounding box center [386, 160] width 193 height 18
click at [361, 164] on input "jose-gargallo@correoganadero.es" at bounding box center [386, 160] width 193 height 18
click at [310, 161] on input "jose-gargallo@correoganadero.es" at bounding box center [386, 160] width 193 height 18
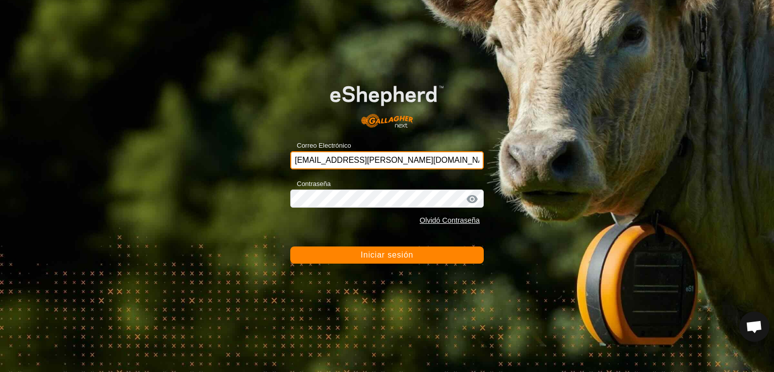
type input "custodio-gargallo@correoganadero.es"
click at [466, 204] on div "Contraseña Olvidó Contraseña" at bounding box center [386, 203] width 193 height 53
click at [413, 251] on font "Iniciar sesión" at bounding box center [387, 254] width 53 height 9
